Goal: Find specific page/section: Find specific page/section

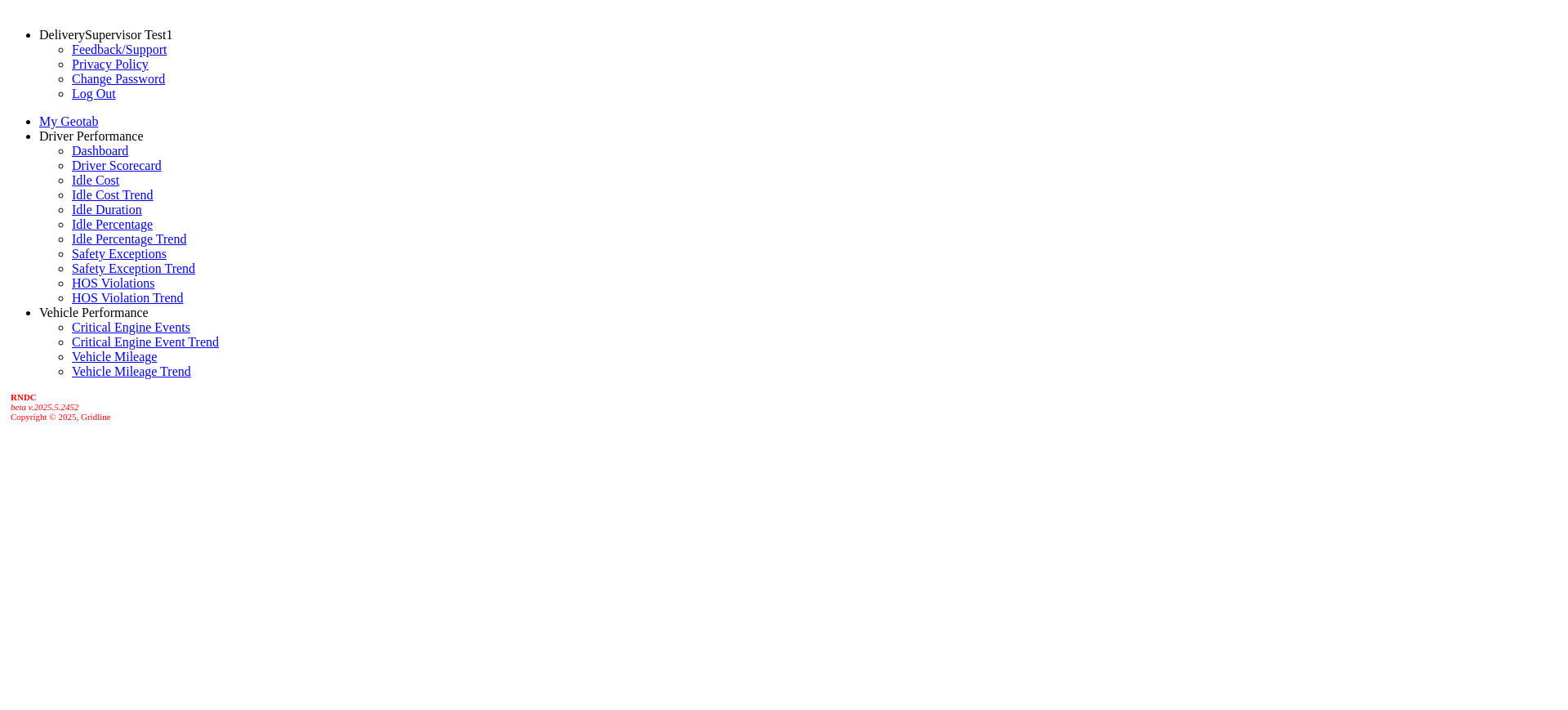
click at [88, 173] on link "Driver Scorecard" at bounding box center [116, 165] width 90 height 14
